Goal: Check status: Check status

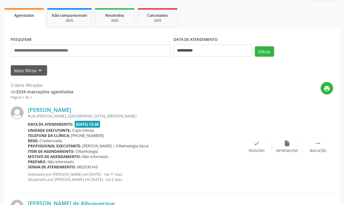
scroll to position [268, 0]
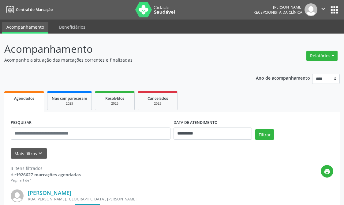
select select "*"
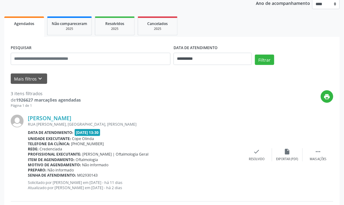
scroll to position [72, 0]
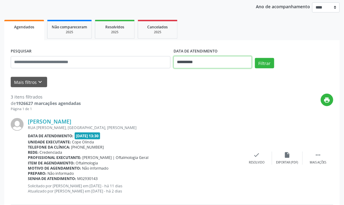
click at [243, 65] on input "**********" at bounding box center [212, 62] width 78 height 12
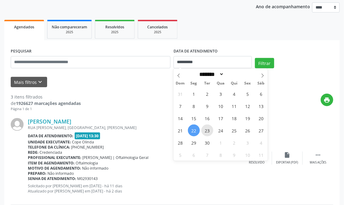
click at [211, 129] on span "23" at bounding box center [207, 131] width 12 height 12
type input "**********"
click at [211, 129] on span "23" at bounding box center [207, 131] width 12 height 12
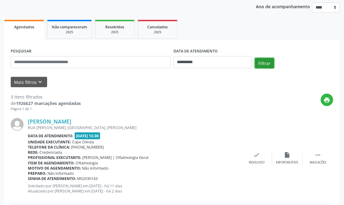
click at [264, 67] on button "Filtrar" at bounding box center [264, 63] width 19 height 10
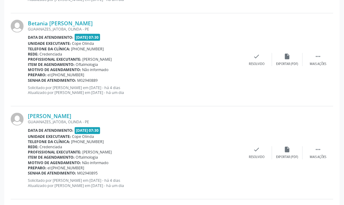
scroll to position [362, 0]
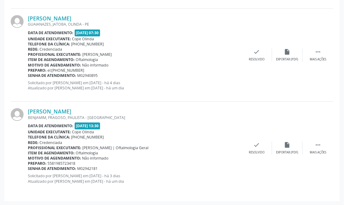
click at [188, 130] on div "Unidade executante: Cope Olinda" at bounding box center [134, 132] width 213 height 5
click at [192, 50] on div "Rede: Credenciada" at bounding box center [134, 49] width 213 height 5
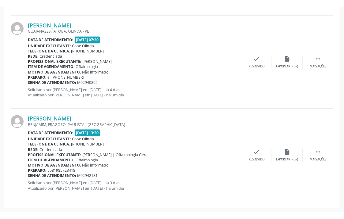
scroll to position [348, 0]
